Goal: Communication & Community: Answer question/provide support

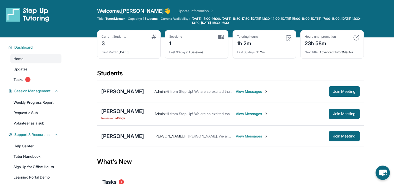
click at [263, 112] on span "View Messages" at bounding box center [251, 113] width 33 height 5
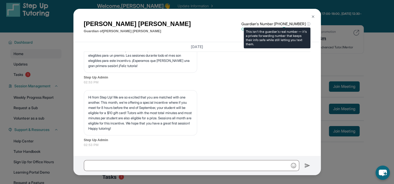
scroll to position [1, 0]
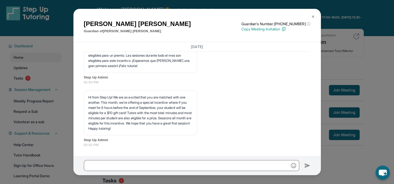
click at [313, 17] on img at bounding box center [313, 17] width 4 height 4
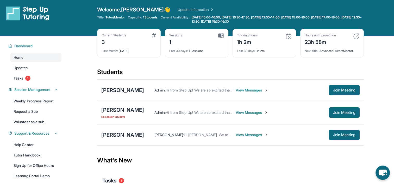
click at [235, 135] on span "View Messages" at bounding box center [251, 134] width 33 height 5
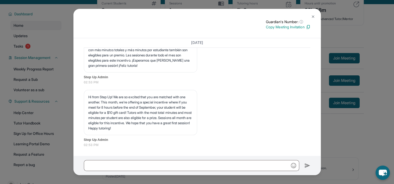
scroll to position [53, 0]
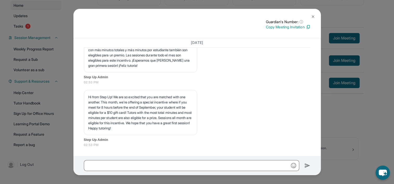
click at [312, 15] on img at bounding box center [313, 17] width 4 height 4
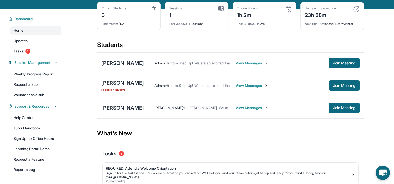
scroll to position [27, 0]
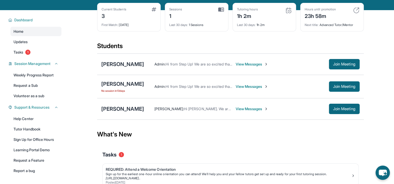
click at [235, 110] on span "View Messages" at bounding box center [251, 108] width 33 height 5
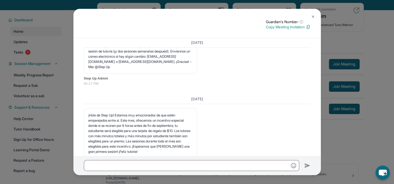
scroll to position [840, 0]
click at [310, 18] on button at bounding box center [313, 16] width 10 height 10
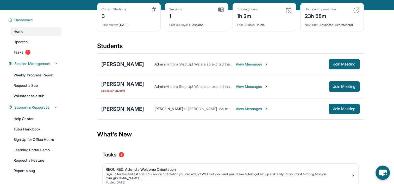
click at [119, 108] on div "Rei Kaneko" at bounding box center [122, 108] width 43 height 7
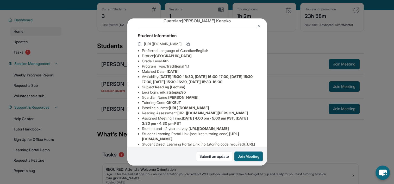
scroll to position [17, 0]
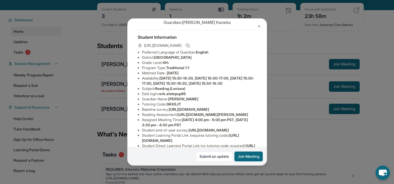
click at [257, 26] on img at bounding box center [259, 26] width 4 height 4
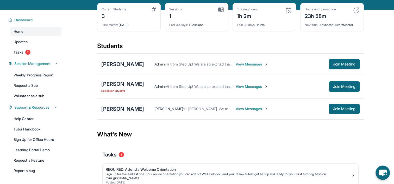
click at [125, 111] on div "Rei Kaneko" at bounding box center [122, 108] width 43 height 7
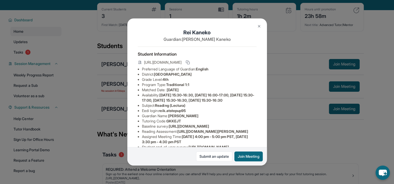
drag, startPoint x: 156, startPoint y: 79, endPoint x: 236, endPoint y: 80, distance: 80.4
click at [236, 77] on li "District: Oak Grove Elementary School District" at bounding box center [199, 74] width 114 height 5
drag, startPoint x: 236, startPoint y: 80, endPoint x: 219, endPoint y: 85, distance: 17.9
click at [219, 82] on li "Grade Level: 4th" at bounding box center [199, 79] width 114 height 5
drag, startPoint x: 162, startPoint y: 77, endPoint x: 184, endPoint y: 81, distance: 22.4
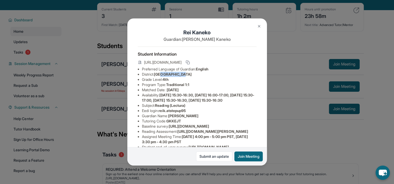
click at [184, 77] on li "District: Oak Grove Elementary School District" at bounding box center [199, 74] width 114 height 5
drag, startPoint x: 184, startPoint y: 81, endPoint x: 179, endPoint y: 91, distance: 11.3
click at [179, 87] on span "Traditional 1:1" at bounding box center [177, 84] width 23 height 4
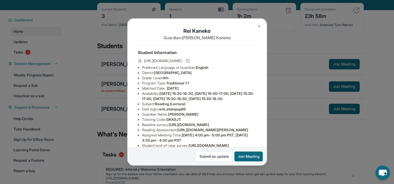
scroll to position [0, 0]
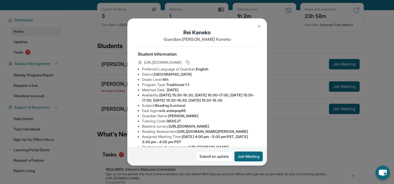
click at [260, 28] on img at bounding box center [259, 26] width 4 height 4
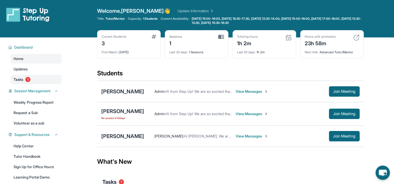
click at [29, 81] on span "1" at bounding box center [27, 79] width 5 height 5
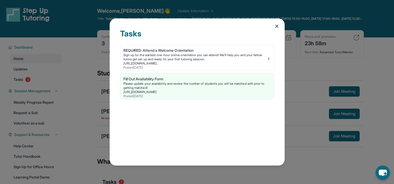
click at [276, 26] on icon at bounding box center [276, 26] width 5 height 5
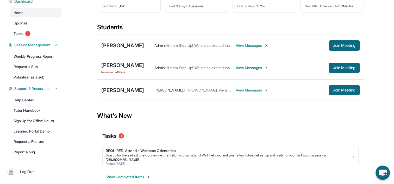
scroll to position [53, 0]
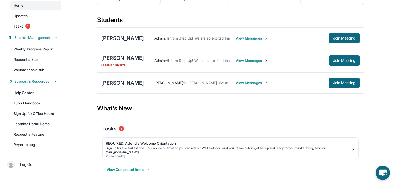
click at [37, 159] on link "| Log Out" at bounding box center [33, 164] width 56 height 11
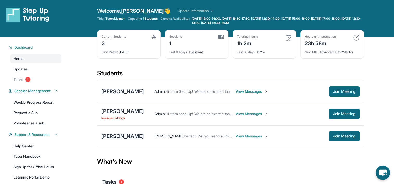
click at [119, 138] on div "[PERSON_NAME]" at bounding box center [122, 136] width 43 height 7
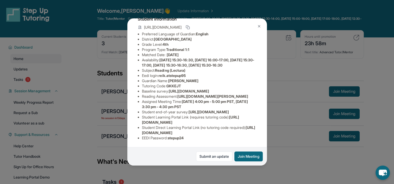
scroll to position [95, 0]
drag, startPoint x: 140, startPoint y: 119, endPoint x: 237, endPoint y: 120, distance: 96.8
click at [237, 120] on ul "Preferred Language of Guardian: English District: Oak Grove Elementary School D…" at bounding box center [197, 85] width 119 height 109
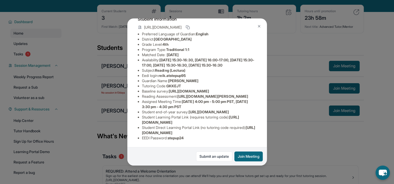
scroll to position [26, 0]
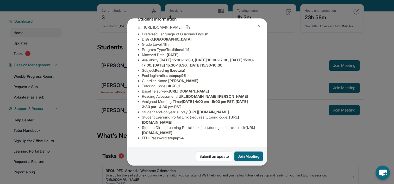
copy span "https://student-portal.stepuptutoring.org/student"
click at [210, 115] on li "Student Learning Portal Link (requires tutoring code) : https://student-portal.…" at bounding box center [199, 120] width 114 height 10
drag, startPoint x: 169, startPoint y: 61, endPoint x: 186, endPoint y: 56, distance: 17.3
click at [186, 56] on ul "Preferred Language of Guardian: English District: Oak Grove Elementary School D…" at bounding box center [197, 85] width 119 height 109
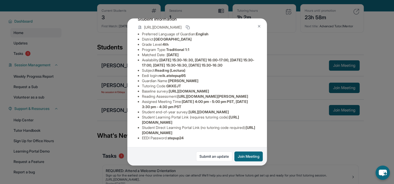
click at [193, 79] on span "Heather Kaneko" at bounding box center [183, 81] width 30 height 4
click at [178, 84] on span "GKKEJT" at bounding box center [173, 86] width 15 height 4
drag, startPoint x: 142, startPoint y: 114, endPoint x: 235, endPoint y: 117, distance: 93.4
click at [235, 117] on li "Student Learning Portal Link (requires tutoring code) : https://student-portal.…" at bounding box center [199, 120] width 114 height 10
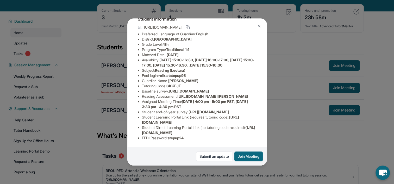
copy li "Student Learning Portal Link (requires tutoring code) : https://student-portal.…"
click at [281, 145] on div "Rei Kaneko Guardian: Heather Kaneko Student Information https://student-portal.…" at bounding box center [197, 92] width 394 height 184
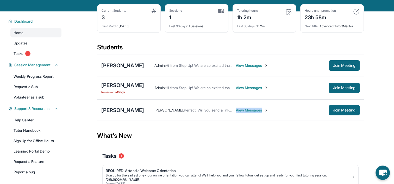
drag, startPoint x: 295, startPoint y: 108, endPoint x: 223, endPoint y: 116, distance: 72.3
click at [238, 114] on div "Heather Kaneko : Perfect! Will you send a link to join or how do we do that? Vi…" at bounding box center [251, 110] width 215 height 10
click at [240, 113] on div "Heather Kaneko : Perfect! Will you send a link to join or how do we do that? Vi…" at bounding box center [251, 110] width 215 height 10
click at [241, 112] on span "View Messages" at bounding box center [251, 110] width 33 height 5
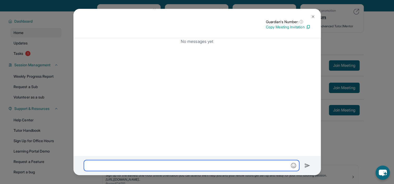
click at [157, 164] on input "text" at bounding box center [191, 165] width 215 height 11
paste input "**********"
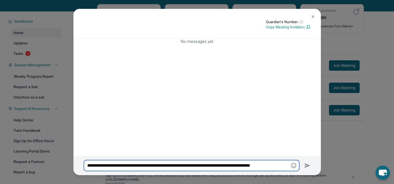
scroll to position [0, 0]
type input "**********"
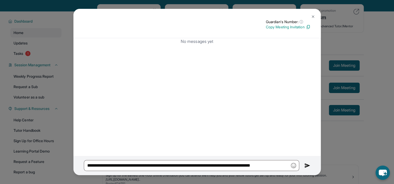
click at [263, 98] on div "No messages yet" at bounding box center [196, 97] width 247 height 118
click at [308, 165] on img at bounding box center [307, 166] width 6 height 6
click at [311, 16] on img at bounding box center [313, 17] width 4 height 4
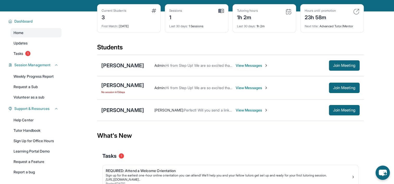
click at [250, 108] on span "View Messages" at bounding box center [251, 110] width 33 height 5
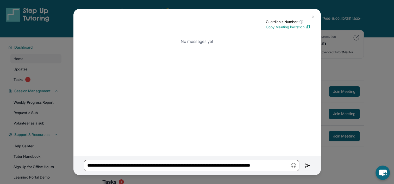
click at [272, 32] on div "Guardian's Number: ⓘ This isn't the guardian's real number — it's a private for…" at bounding box center [196, 23] width 247 height 29
click at [202, 43] on p "No messages yet" at bounding box center [197, 41] width 226 height 6
click at [312, 10] on div "Guardian's Number: ⓘ This isn't the guardian's real number — it's a private for…" at bounding box center [196, 23] width 247 height 29
click at [312, 17] on img at bounding box center [313, 17] width 4 height 4
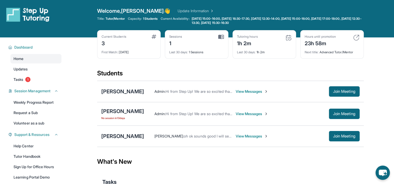
click at [238, 138] on span "View Messages" at bounding box center [251, 136] width 33 height 5
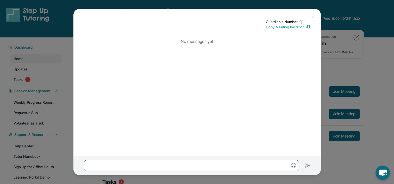
click at [311, 16] on img at bounding box center [313, 17] width 4 height 4
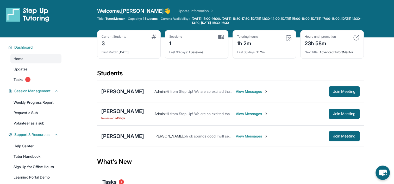
click at [267, 116] on div "Admin : Hi from Step Up! We are so excited that you are matched with one anothe…" at bounding box center [251, 114] width 215 height 10
click at [267, 114] on span "View Messages" at bounding box center [251, 113] width 33 height 5
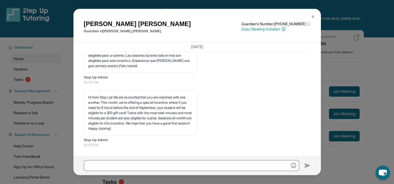
scroll to position [984, 0]
click at [312, 15] on img at bounding box center [313, 17] width 4 height 4
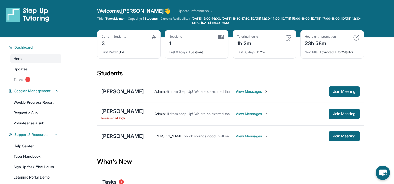
click at [231, 138] on div "Nicholas Martinez : oh ok sounds good I will send the link with the code I just…" at bounding box center [251, 136] width 215 height 10
drag, startPoint x: 231, startPoint y: 138, endPoint x: 231, endPoint y: 132, distance: 5.5
click at [231, 132] on div "Nicholas Martinez : oh ok sounds good I will send the link with the code I just…" at bounding box center [251, 136] width 215 height 10
drag, startPoint x: 227, startPoint y: 135, endPoint x: 228, endPoint y: 132, distance: 2.9
click at [235, 135] on span "View Messages" at bounding box center [251, 136] width 33 height 5
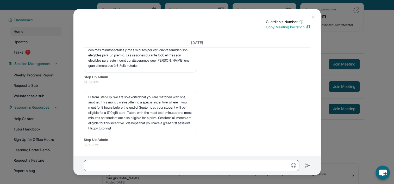
scroll to position [970, 0]
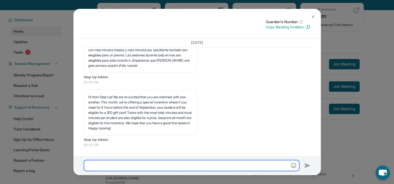
click at [143, 168] on input "text" at bounding box center [191, 165] width 215 height 11
paste input "**********"
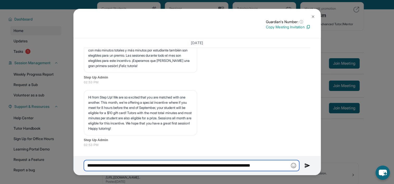
scroll to position [27, 0]
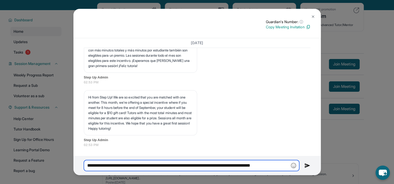
type input "**********"
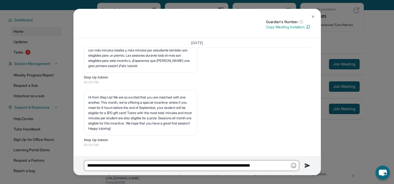
click at [309, 167] on img at bounding box center [307, 166] width 6 height 6
click at [308, 165] on img at bounding box center [307, 166] width 6 height 6
click at [304, 166] on img at bounding box center [307, 166] width 6 height 6
click at [305, 166] on img at bounding box center [307, 166] width 6 height 6
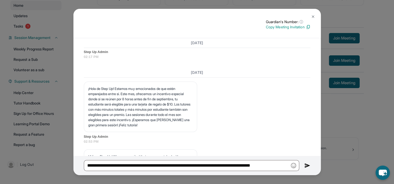
scroll to position [970, 0]
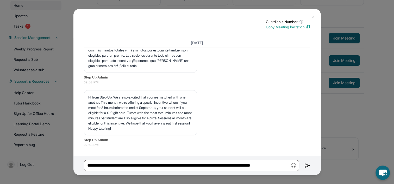
click at [307, 165] on img at bounding box center [307, 166] width 6 height 6
click at [312, 16] on img at bounding box center [313, 17] width 4 height 4
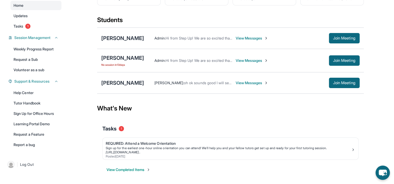
click at [235, 83] on span "View Messages" at bounding box center [251, 82] width 33 height 5
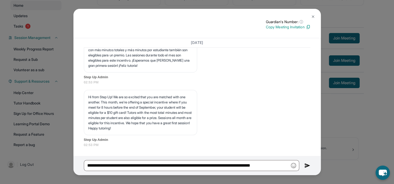
click at [309, 163] on div "**********" at bounding box center [196, 165] width 247 height 19
click at [310, 163] on img at bounding box center [307, 166] width 6 height 6
click at [309, 164] on img at bounding box center [307, 166] width 6 height 6
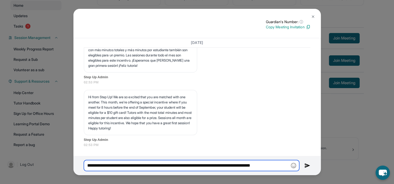
click at [191, 165] on input "**********" at bounding box center [191, 165] width 215 height 11
click at [192, 165] on input "**********" at bounding box center [191, 165] width 215 height 11
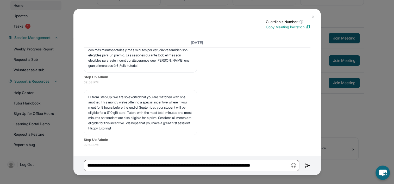
click at [315, 163] on div "**********" at bounding box center [196, 165] width 247 height 19
click at [310, 165] on div "**********" at bounding box center [196, 165] width 247 height 19
click at [305, 164] on img at bounding box center [307, 166] width 6 height 6
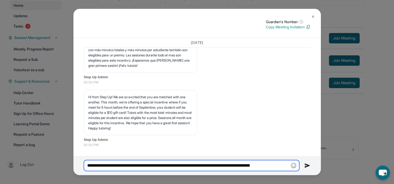
click at [118, 170] on input "**********" at bounding box center [191, 165] width 215 height 11
drag, startPoint x: 192, startPoint y: 165, endPoint x: 49, endPoint y: 161, distance: 142.9
click at [50, 161] on div "Guardian's Number: ⓘ This isn't the guardian's real number — it's a private for…" at bounding box center [197, 92] width 394 height 184
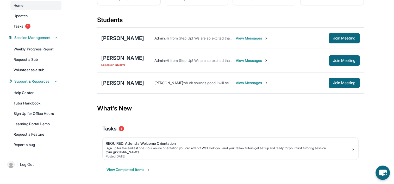
click at [235, 81] on span "View Messages" at bounding box center [251, 82] width 33 height 5
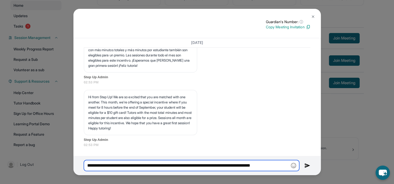
click at [185, 166] on input "**********" at bounding box center [191, 165] width 215 height 11
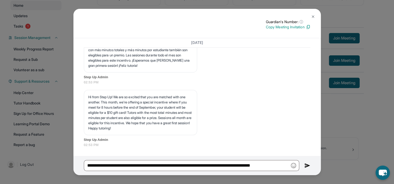
click at [129, 171] on div "**********" at bounding box center [196, 165] width 247 height 19
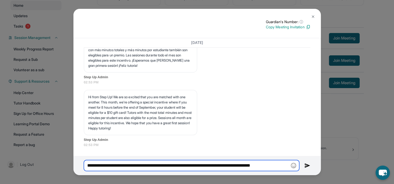
click at [128, 164] on input "**********" at bounding box center [191, 165] width 215 height 11
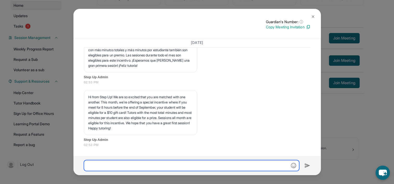
paste input "**********"
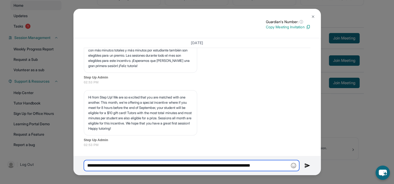
scroll to position [0, 0]
drag, startPoint x: 192, startPoint y: 167, endPoint x: 85, endPoint y: 167, distance: 107.2
click at [85, 167] on input "**********" at bounding box center [191, 165] width 215 height 11
click at [206, 168] on input "**********" at bounding box center [191, 165] width 215 height 11
type input "**********"
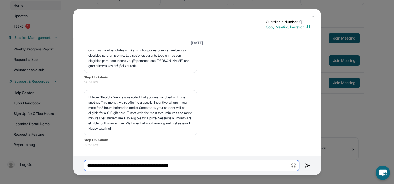
drag, startPoint x: 114, startPoint y: 172, endPoint x: 31, endPoint y: 182, distance: 83.8
click at [31, 182] on div "Guardian's Number: ⓘ This isn't the guardian's real number — it's a private for…" at bounding box center [197, 92] width 394 height 184
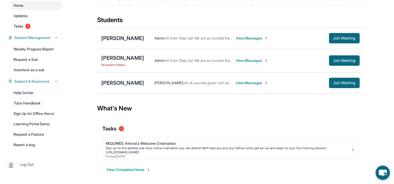
click at [237, 80] on span "View Messages" at bounding box center [251, 82] width 33 height 5
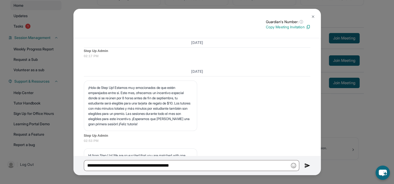
scroll to position [970, 0]
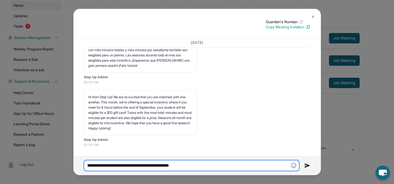
click at [161, 164] on input "**********" at bounding box center [191, 165] width 215 height 11
click at [158, 163] on input "**********" at bounding box center [191, 165] width 215 height 11
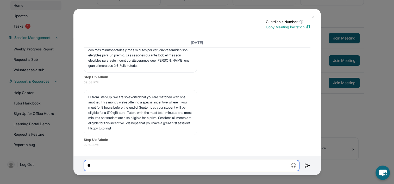
type input "*"
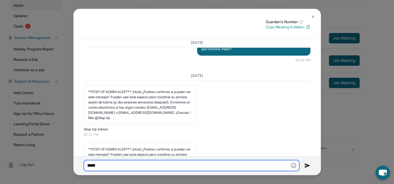
scroll to position [814, 0]
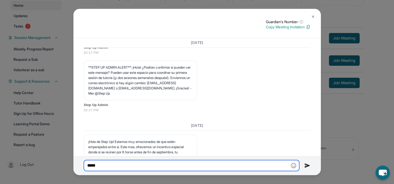
type input "****"
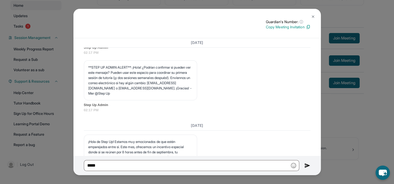
click at [311, 18] on img at bounding box center [313, 17] width 4 height 4
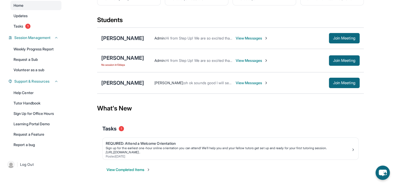
drag, startPoint x: 153, startPoint y: 80, endPoint x: 150, endPoint y: 81, distance: 3.7
click at [153, 79] on div "Nicholas Martinez : oh ok sounds good I will send the link with the code I just…" at bounding box center [251, 83] width 215 height 10
click at [144, 87] on div "Nicholas Martinez : oh ok sounds good I will send the link with the code I just…" at bounding box center [251, 83] width 215 height 10
click at [144, 86] on div "Nicholas Martinez : oh ok sounds good I will send the link with the code I just…" at bounding box center [251, 83] width 215 height 10
click at [154, 84] on span "Nicholas Martinez :" at bounding box center [168, 83] width 29 height 4
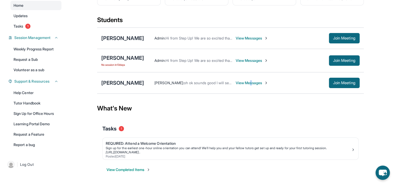
click at [236, 82] on span "View Messages" at bounding box center [251, 82] width 33 height 5
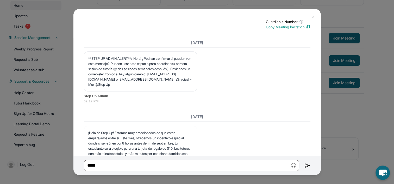
scroll to position [736, 0]
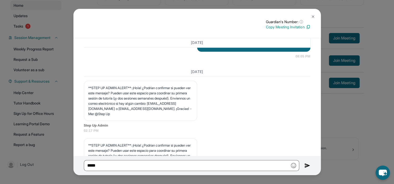
click at [312, 19] on button at bounding box center [313, 16] width 10 height 10
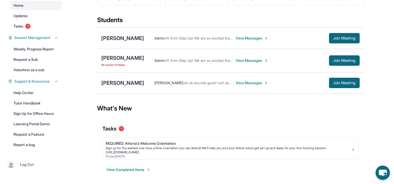
click at [249, 61] on div "Admin : Hi from Step Up! We are so excited that you are matched with one anothe…" at bounding box center [236, 60] width 185 height 5
click at [251, 62] on span "View Messages" at bounding box center [251, 60] width 33 height 5
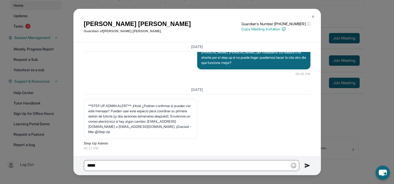
scroll to position [724, 0]
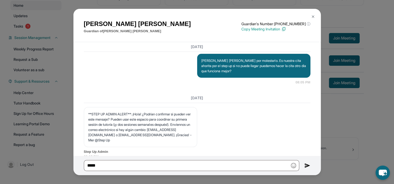
click at [311, 14] on button at bounding box center [313, 16] width 10 height 10
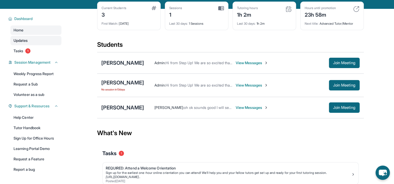
scroll to position [27, 0]
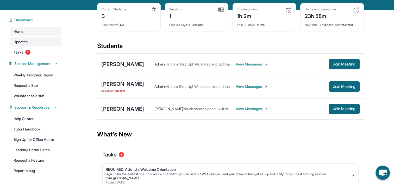
click at [29, 40] on link "Updates" at bounding box center [35, 41] width 51 height 9
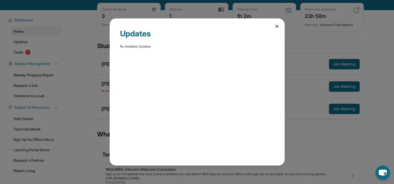
click at [31, 32] on div "Updates No Available Updates" at bounding box center [197, 92] width 394 height 184
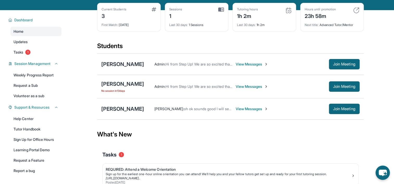
drag, startPoint x: 163, startPoint y: 24, endPoint x: 159, endPoint y: 22, distance: 4.9
click at [163, 24] on div "Current Students 3 First Match : 13 days ago Sessions 1 Last 30 days : 1 Sessio…" at bounding box center [230, 22] width 266 height 39
click at [151, 14] on div "Current Students 3" at bounding box center [128, 13] width 55 height 12
drag, startPoint x: 154, startPoint y: 8, endPoint x: 100, endPoint y: 20, distance: 55.3
click at [154, 8] on img at bounding box center [153, 9] width 5 height 4
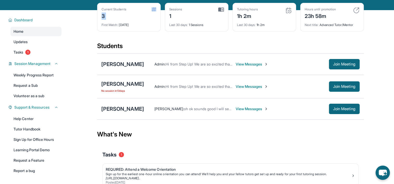
click at [99, 19] on div "Current Students 3 First Match : 13 days ago" at bounding box center [128, 17] width 63 height 29
drag, startPoint x: 99, startPoint y: 19, endPoint x: 237, endPoint y: 44, distance: 140.9
click at [237, 44] on div "Students" at bounding box center [230, 47] width 266 height 11
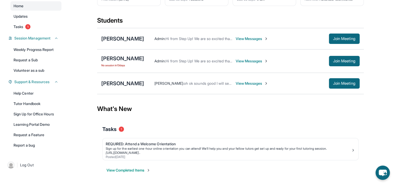
scroll to position [53, 0]
